Goal: Transaction & Acquisition: Purchase product/service

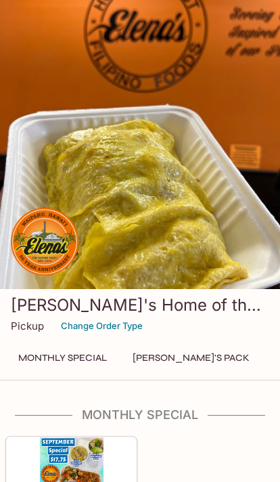
click at [61, 367] on button "Monthly Special" at bounding box center [63, 357] width 104 height 19
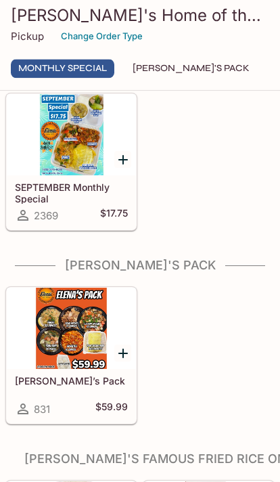
scroll to position [338, 0]
click at [62, 175] on div at bounding box center [71, 134] width 129 height 81
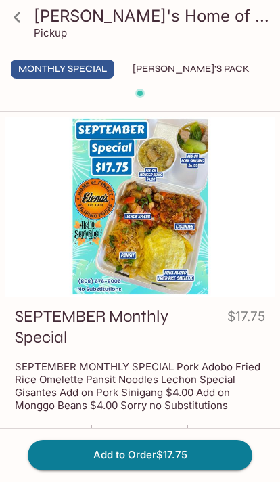
click at [14, 18] on icon at bounding box center [17, 17] width 24 height 24
click at [12, 20] on icon at bounding box center [17, 17] width 24 height 24
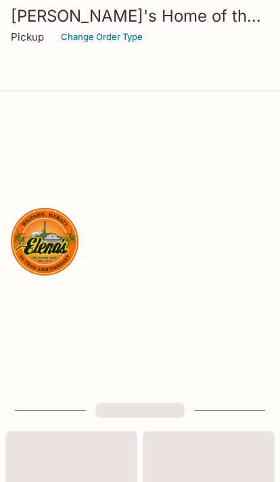
scroll to position [338, 0]
